Goal: Entertainment & Leisure: Browse casually

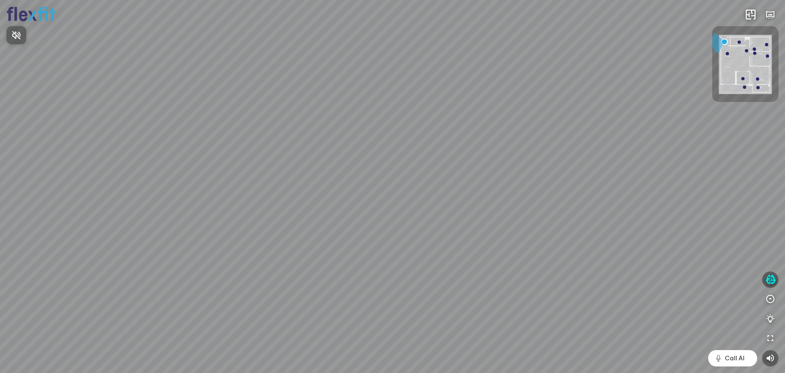
click at [403, 306] on div at bounding box center [392, 186] width 785 height 373
click at [398, 303] on div at bounding box center [392, 186] width 785 height 373
drag, startPoint x: 365, startPoint y: 214, endPoint x: 301, endPoint y: 224, distance: 65.0
click at [301, 224] on div "Ban công Bếp Phòng ngủ master Phòng ngủ Phòng ngủ" at bounding box center [392, 186] width 785 height 373
drag, startPoint x: 422, startPoint y: 225, endPoint x: 73, endPoint y: 263, distance: 351.7
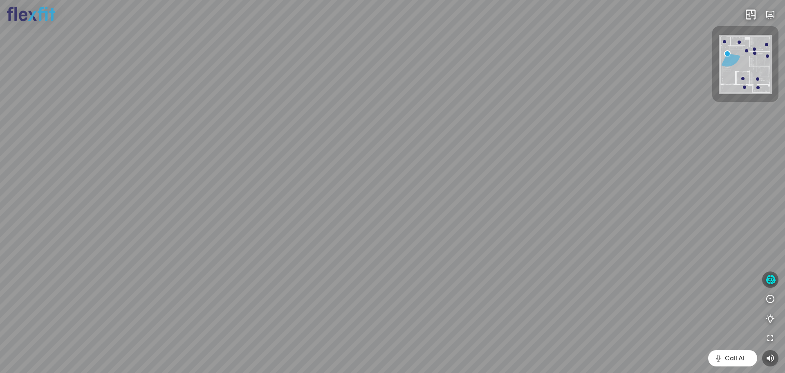
click at [65, 265] on div "Ban công Bếp Phòng ngủ master Phòng ngủ Phòng ngủ" at bounding box center [392, 186] width 785 height 373
drag, startPoint x: 405, startPoint y: 245, endPoint x: 180, endPoint y: 282, distance: 228.4
click at [180, 282] on div "Ban công Bếp Phòng ngủ master Phòng ngủ Phòng ngủ" at bounding box center [392, 186] width 785 height 373
drag, startPoint x: 485, startPoint y: 229, endPoint x: 197, endPoint y: 202, distance: 289.6
click at [211, 200] on div "Ban công Bếp Phòng ngủ master Phòng ngủ Phòng ngủ" at bounding box center [392, 186] width 785 height 373
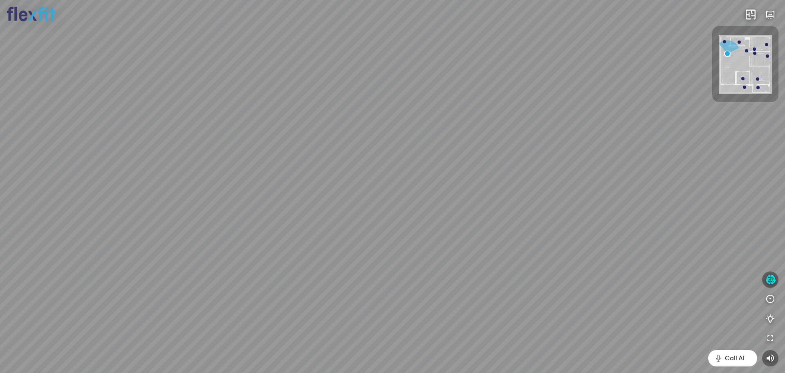
drag, startPoint x: 629, startPoint y: 198, endPoint x: 217, endPoint y: 204, distance: 412.7
click at [216, 204] on div "Ban công Bếp Phòng ngủ master Phòng ngủ Phòng ngủ" at bounding box center [392, 186] width 785 height 373
drag, startPoint x: 539, startPoint y: 119, endPoint x: 534, endPoint y: 244, distance: 125.7
click at [675, 279] on div "Ban công Bếp Phòng ngủ master Phòng ngủ Phòng ngủ" at bounding box center [392, 186] width 785 height 373
drag, startPoint x: 236, startPoint y: 144, endPoint x: 330, endPoint y: 154, distance: 94.2
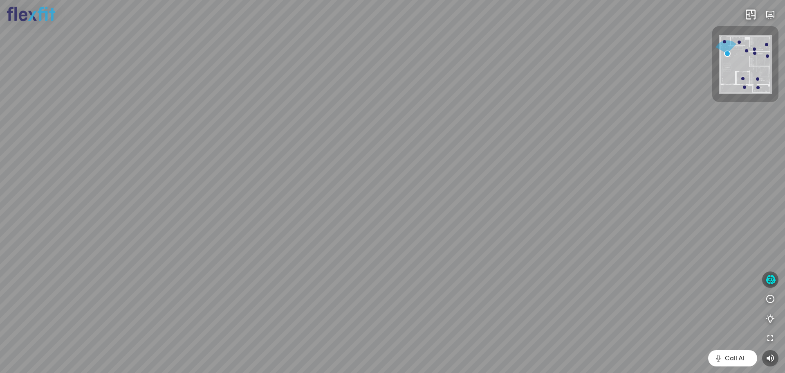
click at [321, 159] on div "Ban công Bếp Phòng ngủ master Phòng ngủ Phòng ngủ" at bounding box center [392, 186] width 785 height 373
drag, startPoint x: 330, startPoint y: 151, endPoint x: 290, endPoint y: 72, distance: 89.6
click at [290, 72] on div "Ban công Bếp Phòng ngủ master Phòng ngủ Phòng ngủ" at bounding box center [392, 186] width 785 height 373
drag, startPoint x: 440, startPoint y: 144, endPoint x: 276, endPoint y: 87, distance: 173.8
click at [263, 84] on div "Ban công Bếp Phòng ngủ master Phòng ngủ Phòng ngủ" at bounding box center [392, 186] width 785 height 373
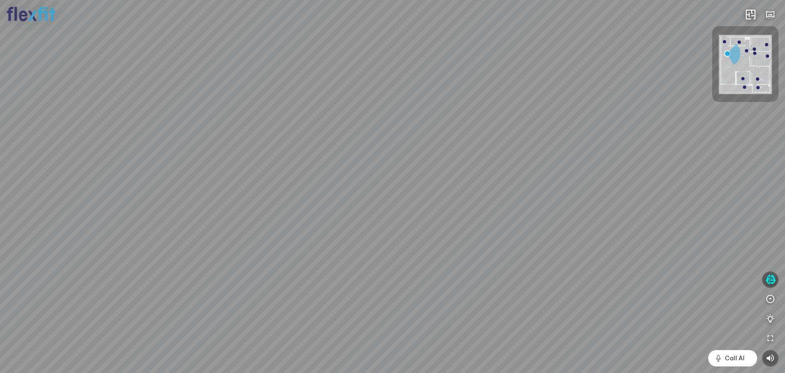
drag, startPoint x: 542, startPoint y: 156, endPoint x: 238, endPoint y: 115, distance: 306.2
click at [216, 108] on div "Ban công Bếp Phòng ngủ master Phòng ngủ Phòng ngủ" at bounding box center [392, 186] width 785 height 373
drag, startPoint x: 522, startPoint y: 180, endPoint x: 225, endPoint y: 148, distance: 298.6
click at [225, 148] on div "Ban công Bếp Phòng ngủ master Phòng ngủ Phòng ngủ" at bounding box center [392, 186] width 785 height 373
drag, startPoint x: 451, startPoint y: 177, endPoint x: 310, endPoint y: 226, distance: 149.0
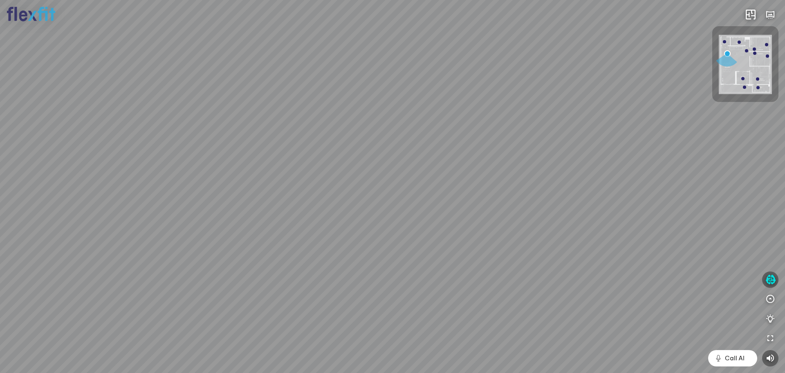
click at [310, 226] on div "Ban công Bếp Phòng ngủ master Phòng ngủ Phòng ngủ" at bounding box center [392, 186] width 785 height 373
drag, startPoint x: 478, startPoint y: 226, endPoint x: 647, endPoint y: 204, distance: 170.3
click at [647, 204] on div "Ban công Bếp Phòng ngủ master Phòng ngủ Phòng ngủ" at bounding box center [392, 186] width 785 height 373
drag, startPoint x: 424, startPoint y: 205, endPoint x: 676, endPoint y: 185, distance: 253.5
click at [680, 186] on div "Ban công Bếp Phòng ngủ master Phòng ngủ Phòng ngủ" at bounding box center [392, 186] width 785 height 373
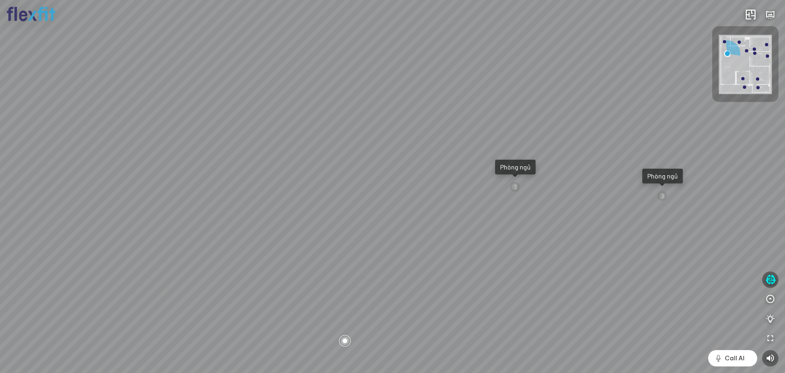
drag, startPoint x: 377, startPoint y: 192, endPoint x: 594, endPoint y: 188, distance: 216.8
click at [680, 189] on div "Ban công Bếp Phòng ngủ master Phòng ngủ Phòng ngủ" at bounding box center [392, 186] width 785 height 373
drag, startPoint x: 406, startPoint y: 187, endPoint x: 620, endPoint y: 187, distance: 213.5
click at [645, 187] on div "Ban công Bếp Phòng ngủ master Phòng ngủ Phòng ngủ" at bounding box center [392, 186] width 785 height 373
drag, startPoint x: 382, startPoint y: 186, endPoint x: 354, endPoint y: 257, distance: 75.8
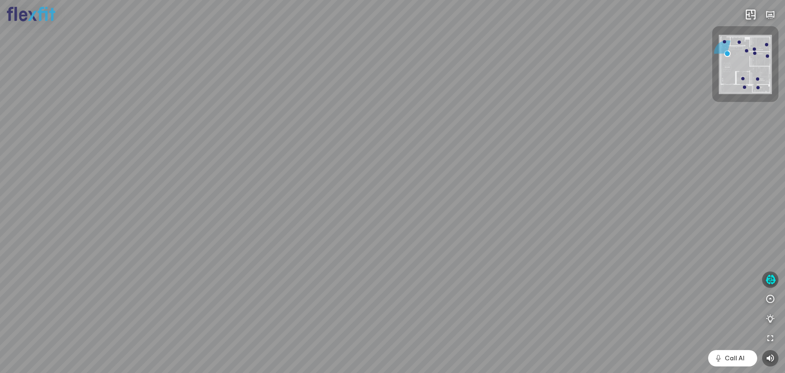
click at [339, 278] on div "Ban công Bếp Phòng ngủ master Phòng ngủ Phòng ngủ" at bounding box center [392, 186] width 785 height 373
drag, startPoint x: 409, startPoint y: 203, endPoint x: 274, endPoint y: 235, distance: 139.1
click at [274, 235] on div "Ban công Bếp Phòng ngủ master Phòng ngủ Phòng ngủ" at bounding box center [392, 186] width 785 height 373
drag, startPoint x: 369, startPoint y: 202, endPoint x: 191, endPoint y: 221, distance: 179.3
click at [191, 221] on div "Ban công Bếp Phòng ngủ master Phòng ngủ Phòng ngủ" at bounding box center [392, 186] width 785 height 373
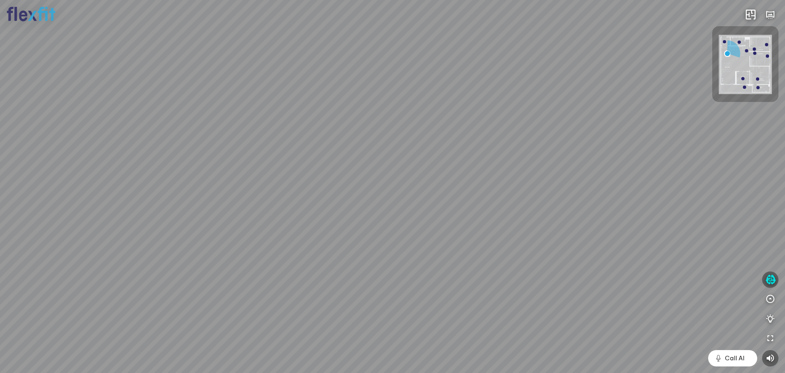
drag, startPoint x: 428, startPoint y: 199, endPoint x: 222, endPoint y: 61, distance: 248.2
click at [249, 61] on div "Ban công Bếp Phòng ngủ master Phòng ngủ Phòng ngủ" at bounding box center [392, 186] width 785 height 373
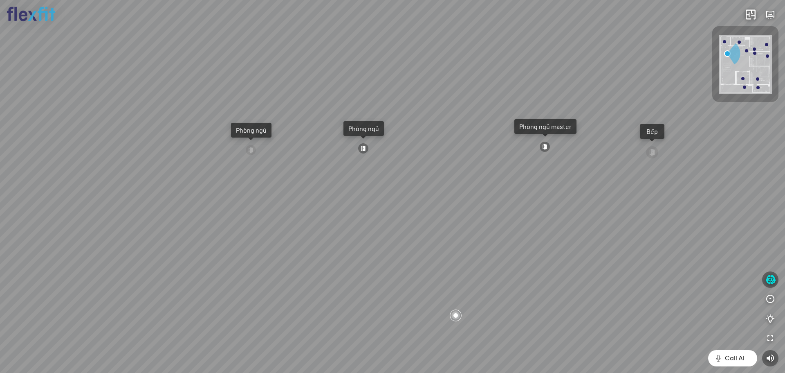
drag, startPoint x: 433, startPoint y: 208, endPoint x: 110, endPoint y: 145, distance: 329.6
click at [111, 145] on div "Ban công Bếp Phòng ngủ master Phòng ngủ Phòng ngủ" at bounding box center [392, 186] width 785 height 373
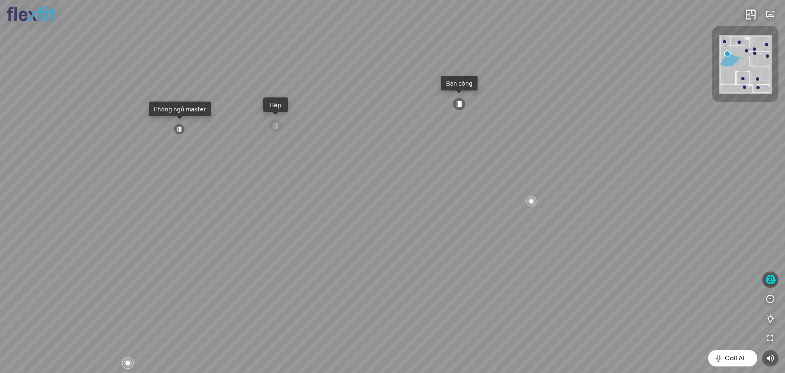
drag, startPoint x: 388, startPoint y: 180, endPoint x: 562, endPoint y: 231, distance: 181.2
click at [561, 235] on div "Ban công Bếp Phòng ngủ master Phòng ngủ Phòng ngủ" at bounding box center [392, 186] width 785 height 373
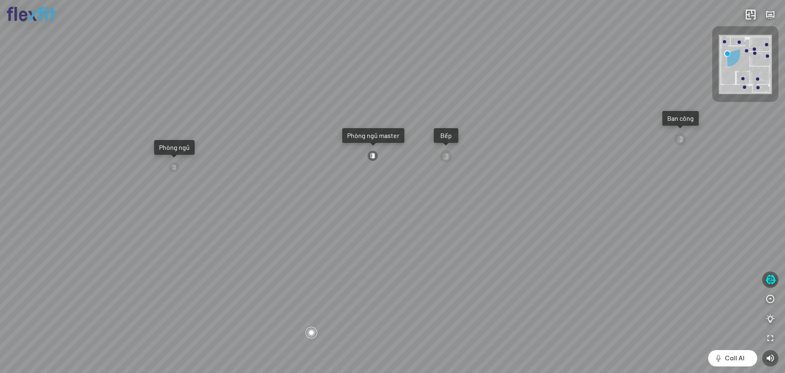
drag, startPoint x: 443, startPoint y: 192, endPoint x: 560, endPoint y: 216, distance: 119.7
click at [560, 216] on div "Ban công Bếp Phòng ngủ master Phòng ngủ Phòng ngủ" at bounding box center [392, 186] width 785 height 373
click at [373, 155] on div at bounding box center [373, 155] width 11 height 11
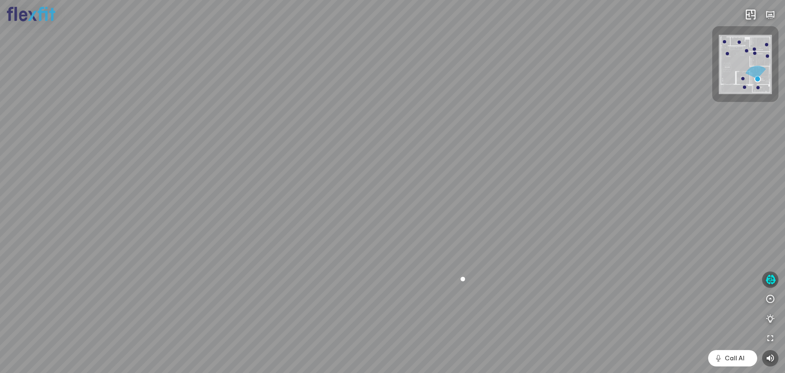
drag, startPoint x: 373, startPoint y: 151, endPoint x: 535, endPoint y: 270, distance: 201.6
click at [536, 282] on div "Phòng khách Phòng tắm master" at bounding box center [392, 186] width 785 height 373
drag, startPoint x: 492, startPoint y: 209, endPoint x: 186, endPoint y: 91, distance: 328.0
click at [220, 91] on div "Phòng khách Phòng tắm master" at bounding box center [392, 186] width 785 height 373
drag, startPoint x: 100, startPoint y: 143, endPoint x: 76, endPoint y: 143, distance: 23.3
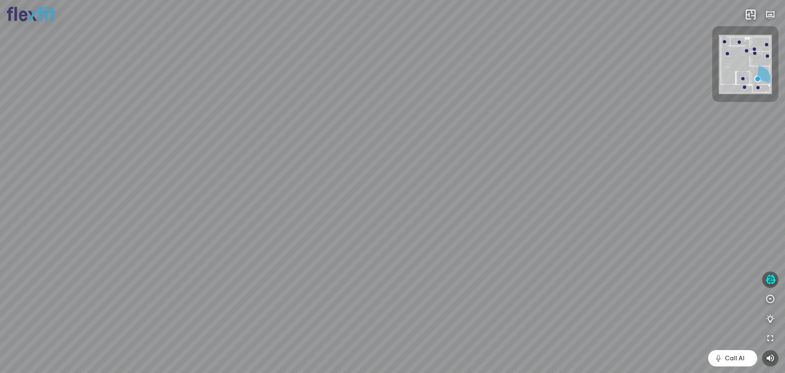
click at [79, 143] on div "Phòng khách Phòng tắm master" at bounding box center [392, 186] width 785 height 373
drag, startPoint x: 441, startPoint y: 147, endPoint x: 186, endPoint y: 144, distance: 254.8
click at [124, 146] on div "Phòng khách Phòng tắm master" at bounding box center [392, 186] width 785 height 373
drag, startPoint x: 325, startPoint y: 138, endPoint x: 305, endPoint y: 168, distance: 36.6
click at [305, 168] on div "Phòng khách Phòng tắm master" at bounding box center [392, 186] width 785 height 373
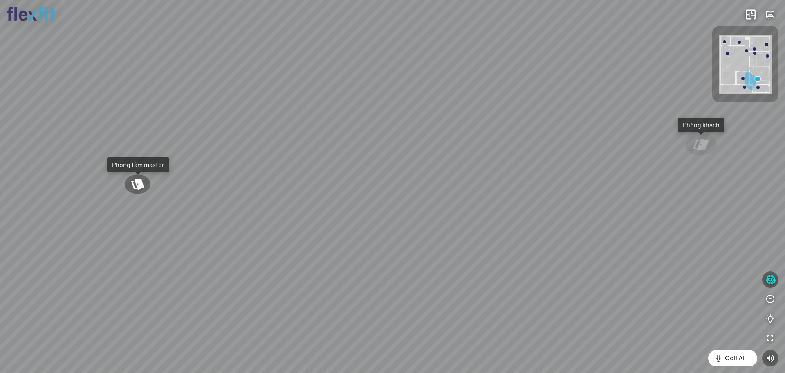
click at [143, 180] on div at bounding box center [137, 183] width 34 height 25
drag, startPoint x: 463, startPoint y: 152, endPoint x: 733, endPoint y: 125, distance: 272.0
click at [785, 136] on div at bounding box center [392, 186] width 785 height 373
drag, startPoint x: 200, startPoint y: 150, endPoint x: 602, endPoint y: 94, distance: 405.2
click at [589, 94] on div at bounding box center [392, 186] width 785 height 373
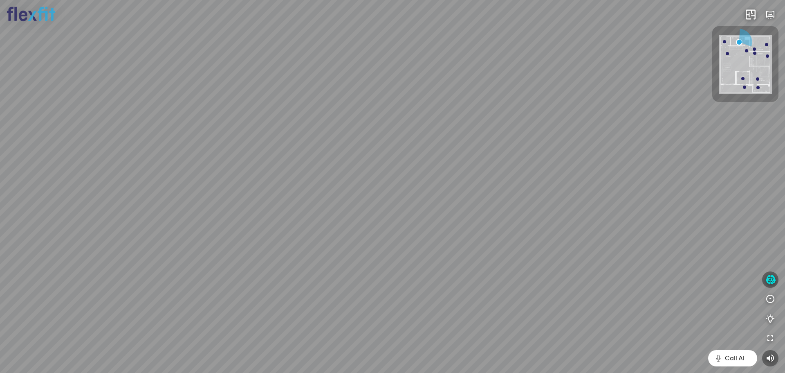
click at [785, 54] on div at bounding box center [392, 186] width 785 height 373
drag
click at [539, 77] on div at bounding box center [392, 186] width 785 height 373
click at [390, 265] on div at bounding box center [392, 186] width 785 height 373
click at [589, 236] on div "Bếp WC Phòng ngủ master Phòng ngủ Phòng ngủ" at bounding box center [392, 186] width 785 height 373
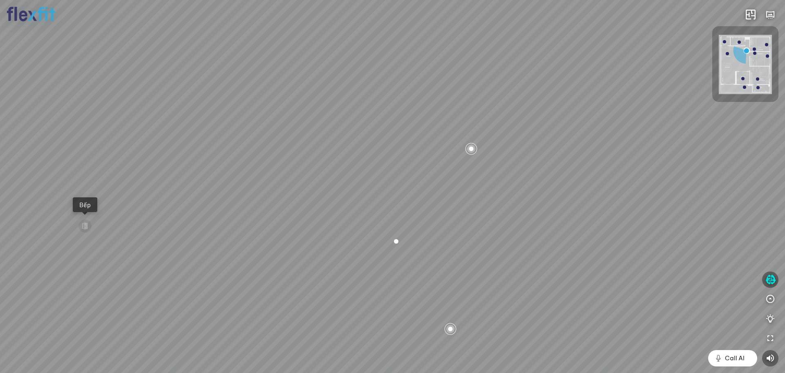
click at [541, 213] on div "Bếp WC Phòng ngủ master Phòng ngủ Phòng ngủ" at bounding box center [392, 186] width 785 height 373
click at [63, 190] on div "Bếp WC Phòng ngủ master Phòng ngủ Phòng ngủ" at bounding box center [392, 186] width 785 height 373
click at [771, 279] on icon "button" at bounding box center [771, 279] width 10 height 10
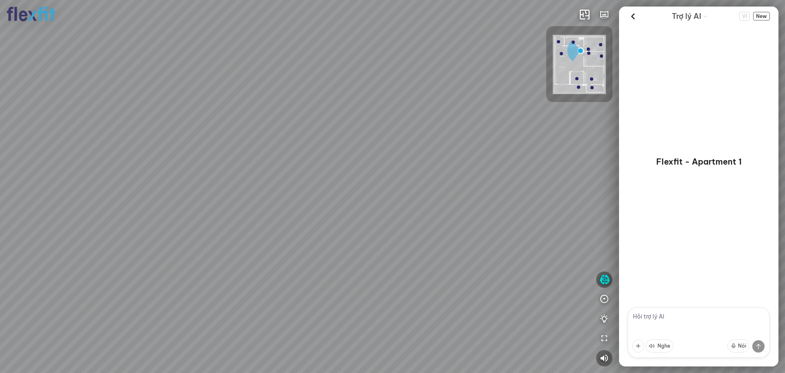
click at [510, 171] on div "Bếp WC Phòng ngủ master Phòng ngủ Phòng ngủ" at bounding box center [392, 186] width 785 height 373
drag, startPoint x: 365, startPoint y: 170, endPoint x: 525, endPoint y: 191, distance: 161.3
click at [525, 191] on div "Bếp WC Phòng ngủ master Phòng ngủ Phòng ngủ" at bounding box center [392, 186] width 785 height 373
click at [634, 18] on icon at bounding box center [633, 16] width 12 height 12
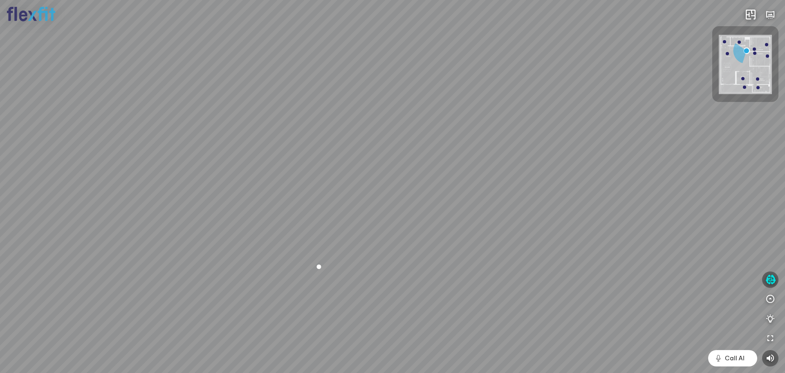
drag, startPoint x: 306, startPoint y: 94, endPoint x: 146, endPoint y: 85, distance: 160.2
click at [146, 85] on div "Bếp WC Phòng ngủ master Phòng ngủ Phòng ngủ" at bounding box center [392, 186] width 785 height 373
drag, startPoint x: 364, startPoint y: 143, endPoint x: 304, endPoint y: 126, distance: 62.1
click at [304, 126] on div "Bếp WC Phòng ngủ master Phòng ngủ Phòng ngủ" at bounding box center [392, 186] width 785 height 373
drag, startPoint x: 350, startPoint y: 145, endPoint x: 393, endPoint y: 141, distance: 43.6
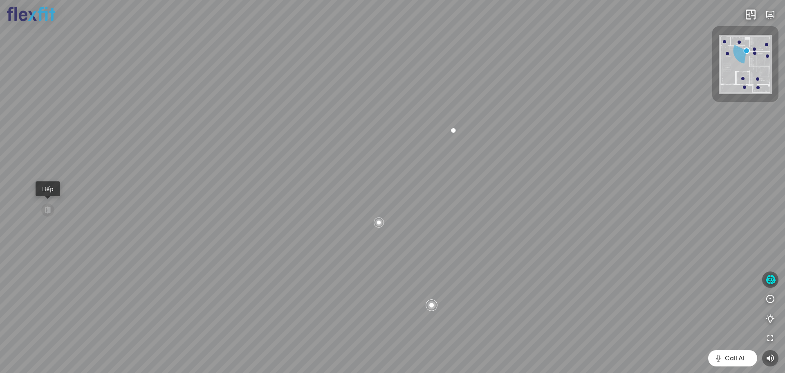
click at [525, 136] on div "Bếp WC Phòng ngủ master Phòng ngủ Phòng ngủ" at bounding box center [392, 186] width 785 height 373
drag, startPoint x: 397, startPoint y: 139, endPoint x: 531, endPoint y: 119, distance: 135.6
click at [531, 119] on div "Bếp WC Phòng ngủ master Phòng ngủ Phòng ngủ" at bounding box center [392, 186] width 785 height 373
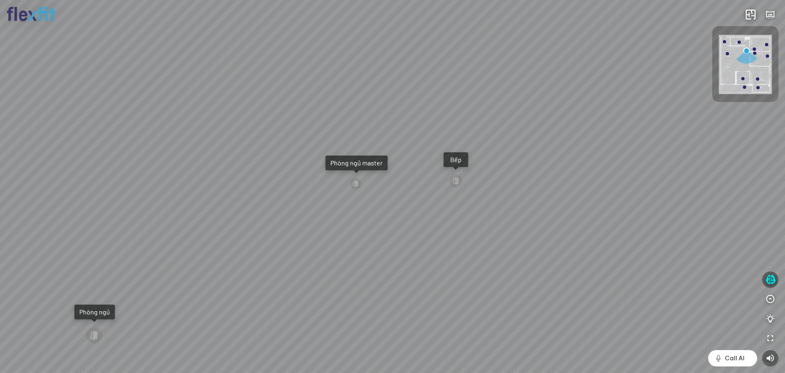
drag, startPoint x: 339, startPoint y: 141, endPoint x: 496, endPoint y: 132, distance: 158.1
click at [494, 132] on div "Bếp WC Phòng ngủ master Phòng ngủ Phòng ngủ" at bounding box center [392, 186] width 785 height 373
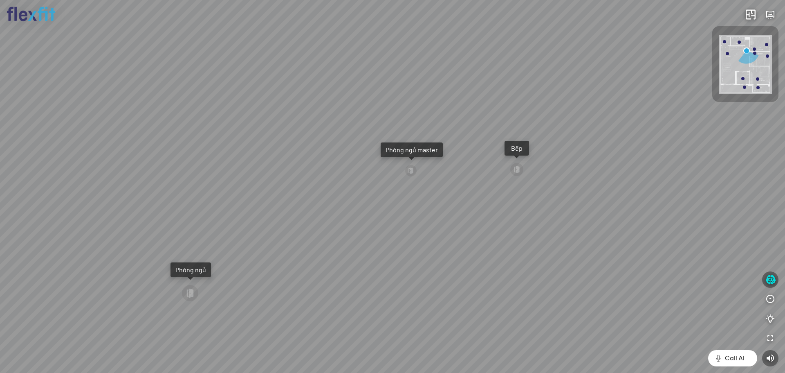
drag, startPoint x: 496, startPoint y: 132, endPoint x: 370, endPoint y: 136, distance: 126.8
click at [322, 128] on div "Bếp WC Phòng ngủ master Phòng ngủ Phòng ngủ" at bounding box center [392, 186] width 785 height 373
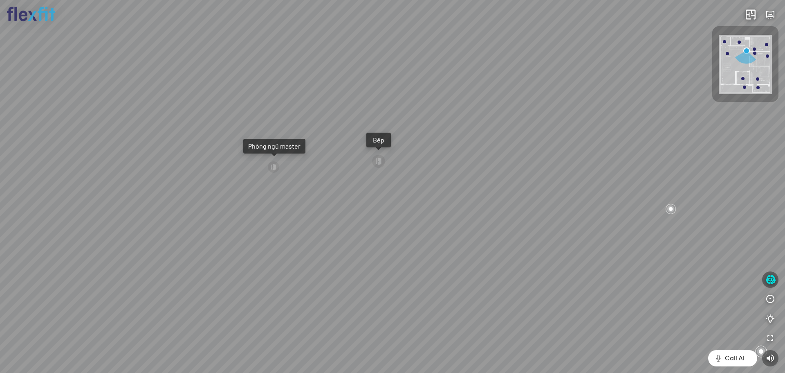
drag, startPoint x: 475, startPoint y: 153, endPoint x: 314, endPoint y: 147, distance: 161.2
click at [314, 147] on div "Bếp WC Phòng ngủ master Phòng ngủ Phòng ngủ" at bounding box center [392, 186] width 785 height 373
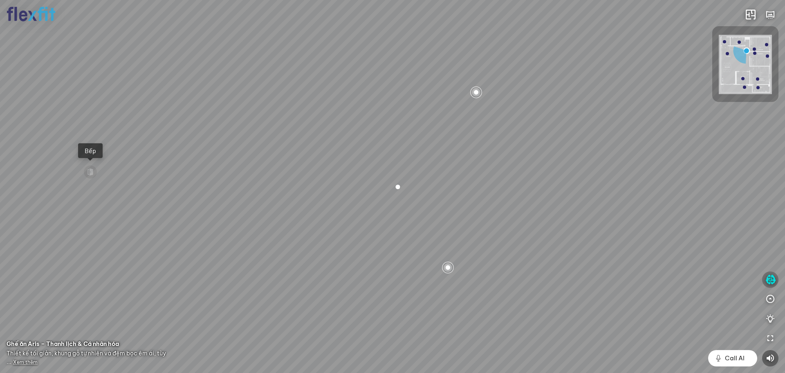
click at [773, 279] on icon "button" at bounding box center [771, 279] width 10 height 10
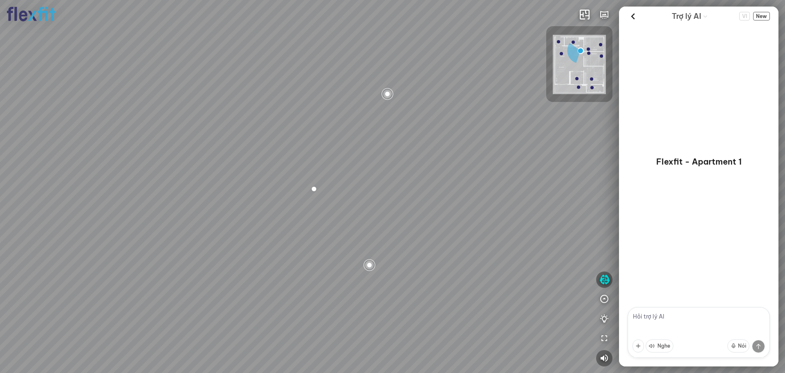
click at [678, 316] on textarea at bounding box center [699, 332] width 142 height 51
drag, startPoint x: 511, startPoint y: 199, endPoint x: 434, endPoint y: 181, distance: 79.3
click at [364, 195] on div "Bếp WC Phòng ngủ master Phòng ngủ Phòng ngủ" at bounding box center [392, 186] width 785 height 373
click at [637, 15] on icon at bounding box center [633, 16] width 12 height 12
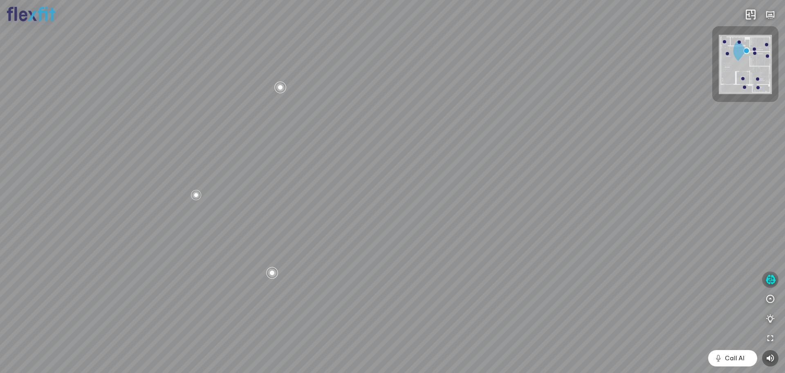
click at [772, 278] on icon "button" at bounding box center [771, 279] width 10 height 10
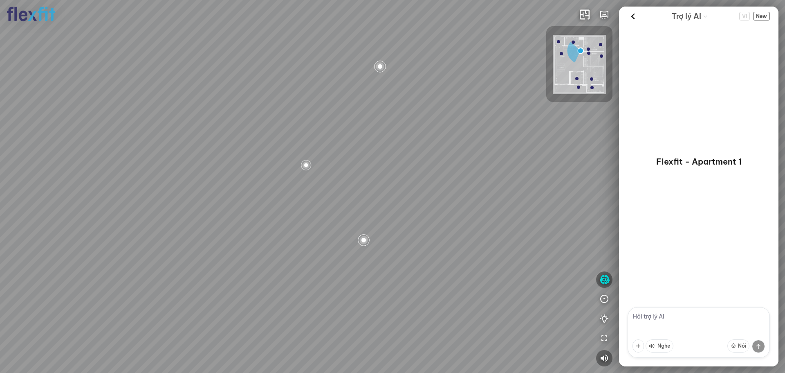
drag, startPoint x: 371, startPoint y: 198, endPoint x: 607, endPoint y: 175, distance: 237.2
click at [612, 176] on div "Bếp WC Phòng ngủ master Phòng ngủ Phòng ngủ" at bounding box center [392, 186] width 785 height 373
drag, startPoint x: 370, startPoint y: 157, endPoint x: 194, endPoint y: 186, distance: 177.9
click at [194, 186] on div "Bếp WC Phòng ngủ master Phòng ngủ Phòng ngủ" at bounding box center [392, 186] width 785 height 373
drag, startPoint x: 371, startPoint y: 160, endPoint x: 481, endPoint y: 217, distance: 124.6
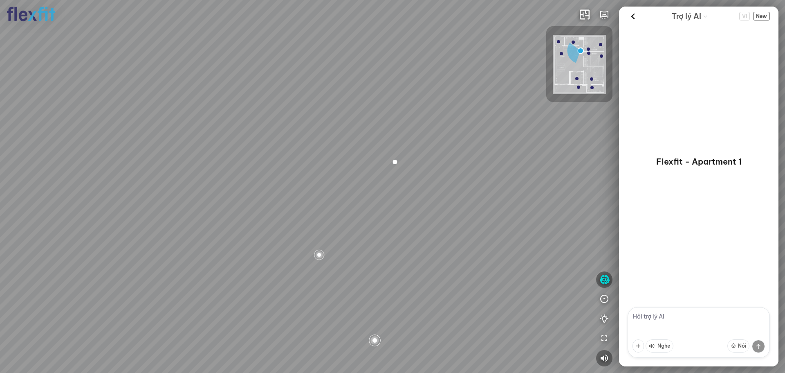
click at [481, 217] on div "Bếp WC Phòng ngủ master Phòng ngủ Phòng ngủ" at bounding box center [392, 186] width 785 height 373
drag, startPoint x: 301, startPoint y: 168, endPoint x: 636, endPoint y: 64, distance: 350.2
click at [341, 195] on div "Bếp WC Phòng ngủ master Phòng ngủ Phòng ngủ" at bounding box center [392, 186] width 785 height 373
click at [631, 16] on icon at bounding box center [633, 16] width 12 height 12
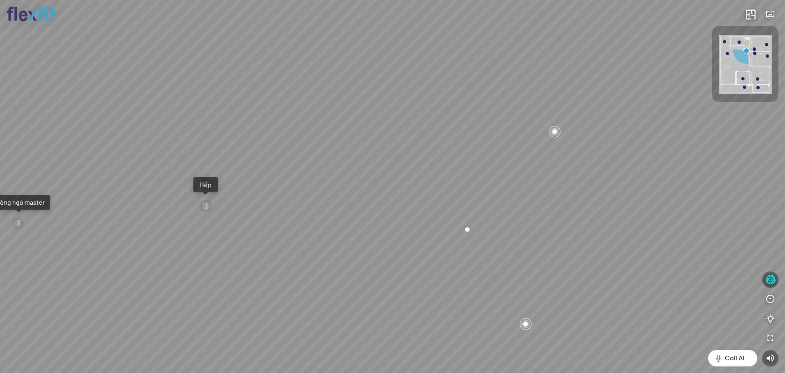
drag, startPoint x: 483, startPoint y: 119, endPoint x: 475, endPoint y: 48, distance: 71.7
click at [475, 48] on div "Bếp WC Phòng ngủ master Phòng ngủ Phòng ngủ" at bounding box center [392, 186] width 785 height 373
drag, startPoint x: 441, startPoint y: 101, endPoint x: 245, endPoint y: 106, distance: 196.0
click at [245, 106] on div "Bếp WC Phòng ngủ master Phòng ngủ Phòng ngủ" at bounding box center [392, 186] width 785 height 373
drag, startPoint x: 369, startPoint y: 112, endPoint x: 441, endPoint y: 120, distance: 71.9
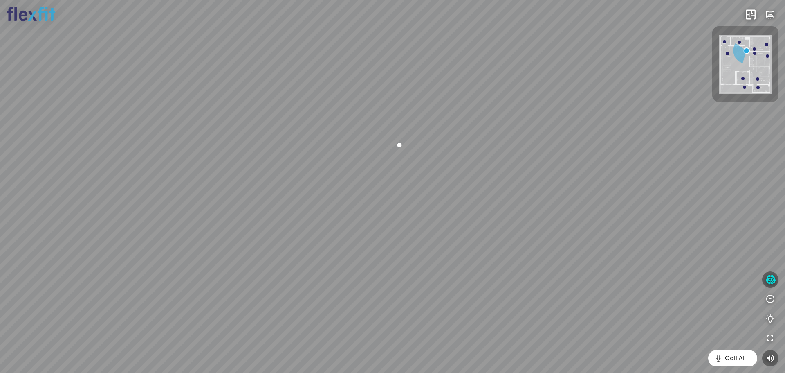
click at [441, 120] on div "Bếp WC Phòng ngủ master Phòng ngủ Phòng ngủ" at bounding box center [392, 186] width 785 height 373
drag, startPoint x: 294, startPoint y: 122, endPoint x: 403, endPoint y: 142, distance: 110.9
click at [403, 142] on div "Bếp WC Phòng ngủ master Phòng ngủ Phòng ngủ" at bounding box center [392, 186] width 785 height 373
drag, startPoint x: 373, startPoint y: 136, endPoint x: 314, endPoint y: 138, distance: 59.3
click at [314, 138] on div "Bếp WC Phòng ngủ master Phòng ngủ Phòng ngủ" at bounding box center [392, 186] width 785 height 373
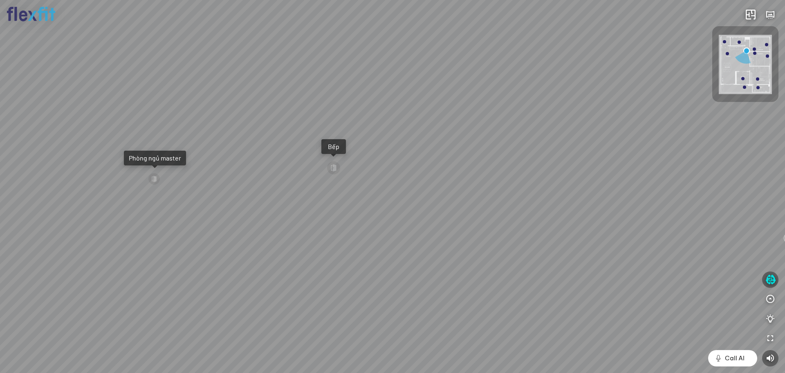
drag, startPoint x: 292, startPoint y: 182, endPoint x: 692, endPoint y: 90, distance: 410.2
click at [657, 90] on div "Bếp WC Phòng ngủ master Phòng ngủ Phòng ngủ" at bounding box center [392, 186] width 785 height 373
drag, startPoint x: 471, startPoint y: 131, endPoint x: 247, endPoint y: 216, distance: 239.3
click at [176, 246] on div "Bếp WC Phòng ngủ master Phòng ngủ Phòng ngủ" at bounding box center [392, 186] width 785 height 373
click at [253, 177] on div "Bếp WC Phòng ngủ master Phòng ngủ Phòng ngủ" at bounding box center [392, 186] width 785 height 373
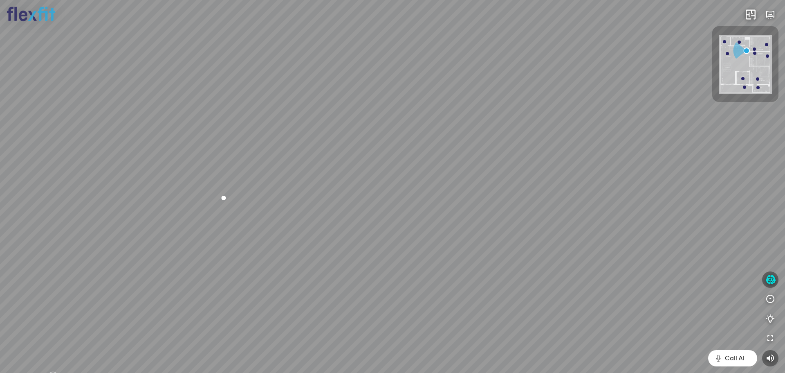
drag, startPoint x: 451, startPoint y: 166, endPoint x: 293, endPoint y: 29, distance: 209.6
click at [450, 207] on div "Bếp WC Phòng ngủ master Phòng ngủ Phòng ngủ" at bounding box center [392, 186] width 785 height 373
